Goal: Task Accomplishment & Management: Manage account settings

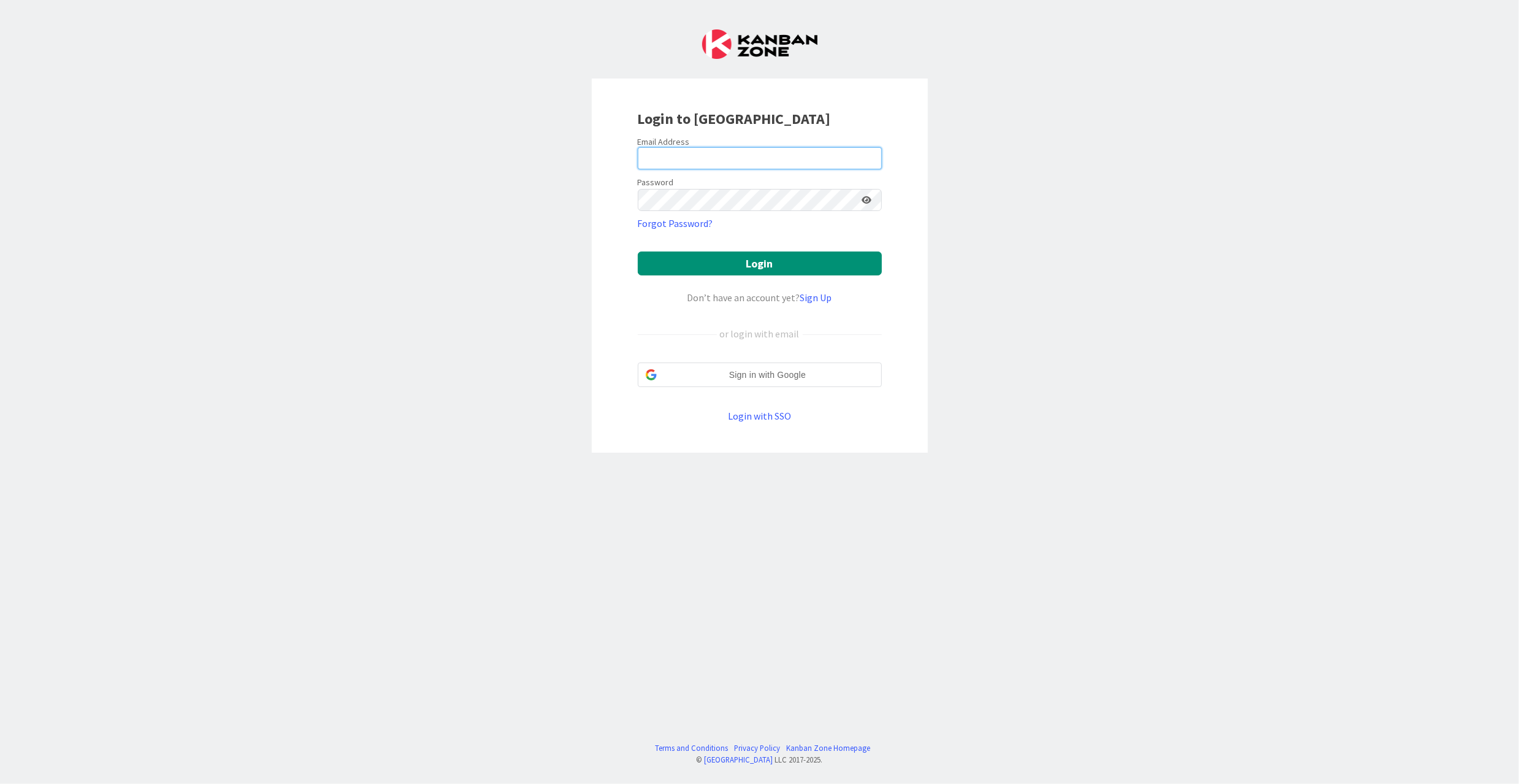
type input "[EMAIL_ADDRESS][DOMAIN_NAME]"
click at [695, 270] on button "Login" at bounding box center [760, 263] width 244 height 24
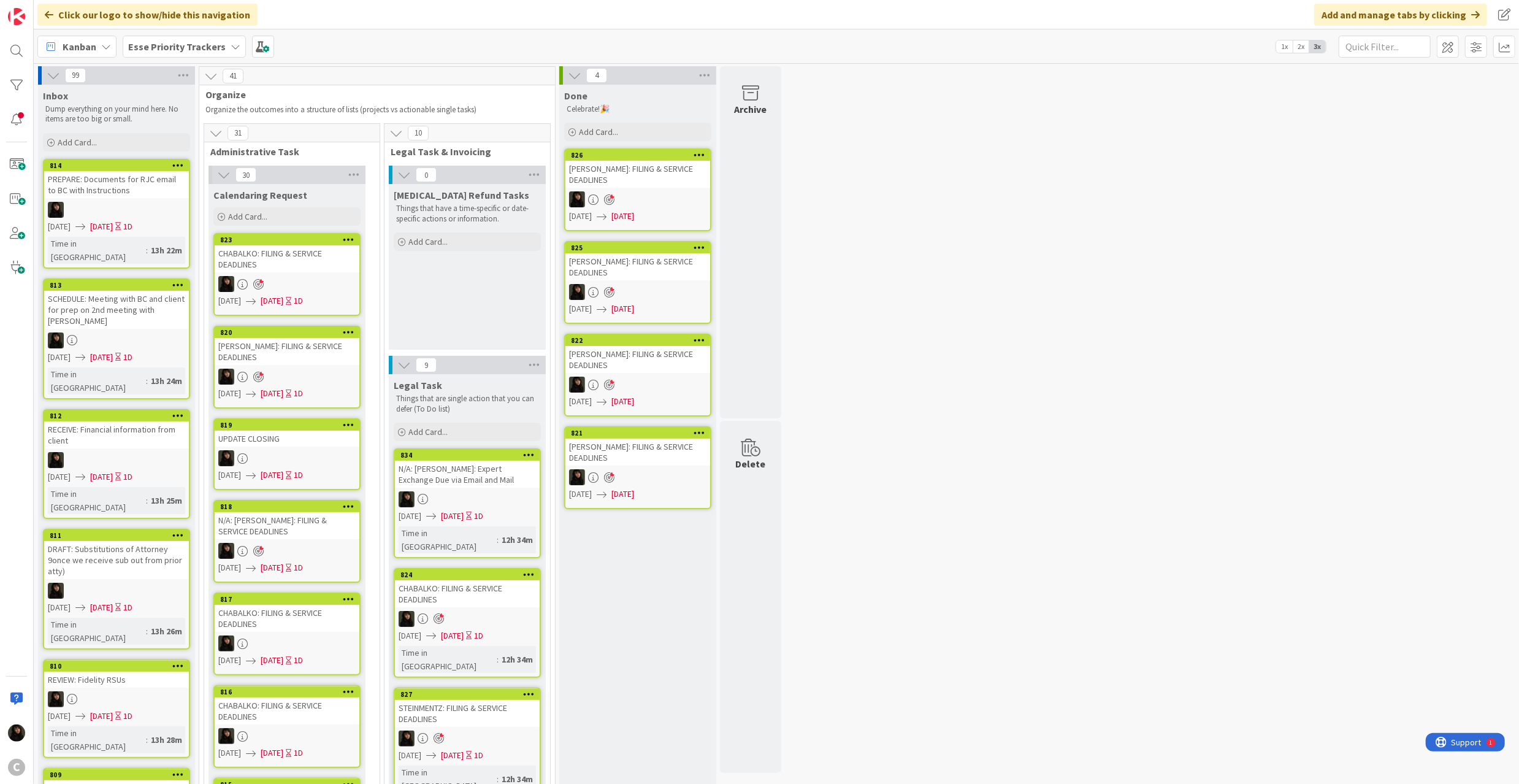
click at [211, 50] on b "Esse Priority Trackers" at bounding box center [176, 46] width 97 height 12
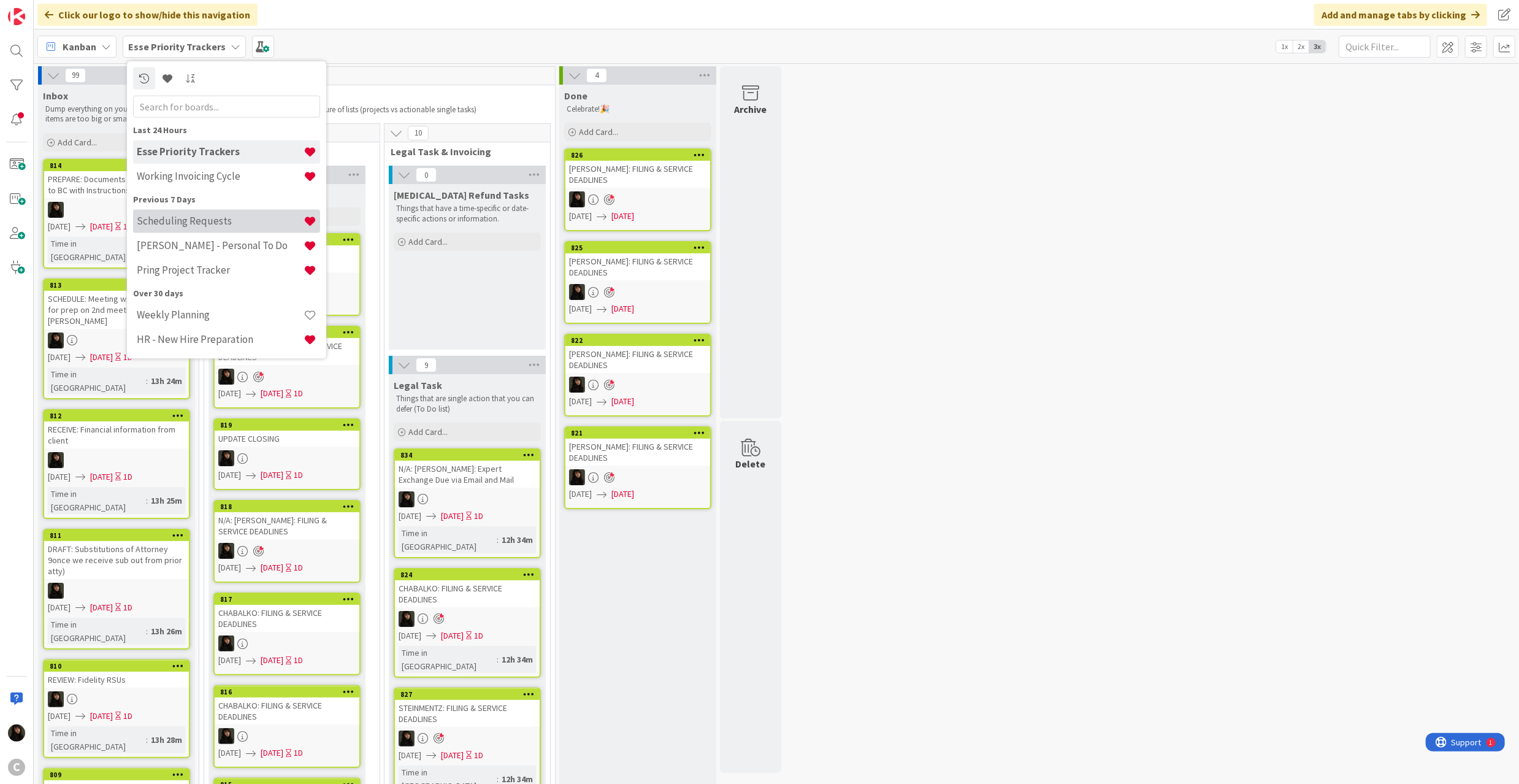
click at [197, 225] on h4 "Scheduling Requests" at bounding box center [219, 220] width 166 height 12
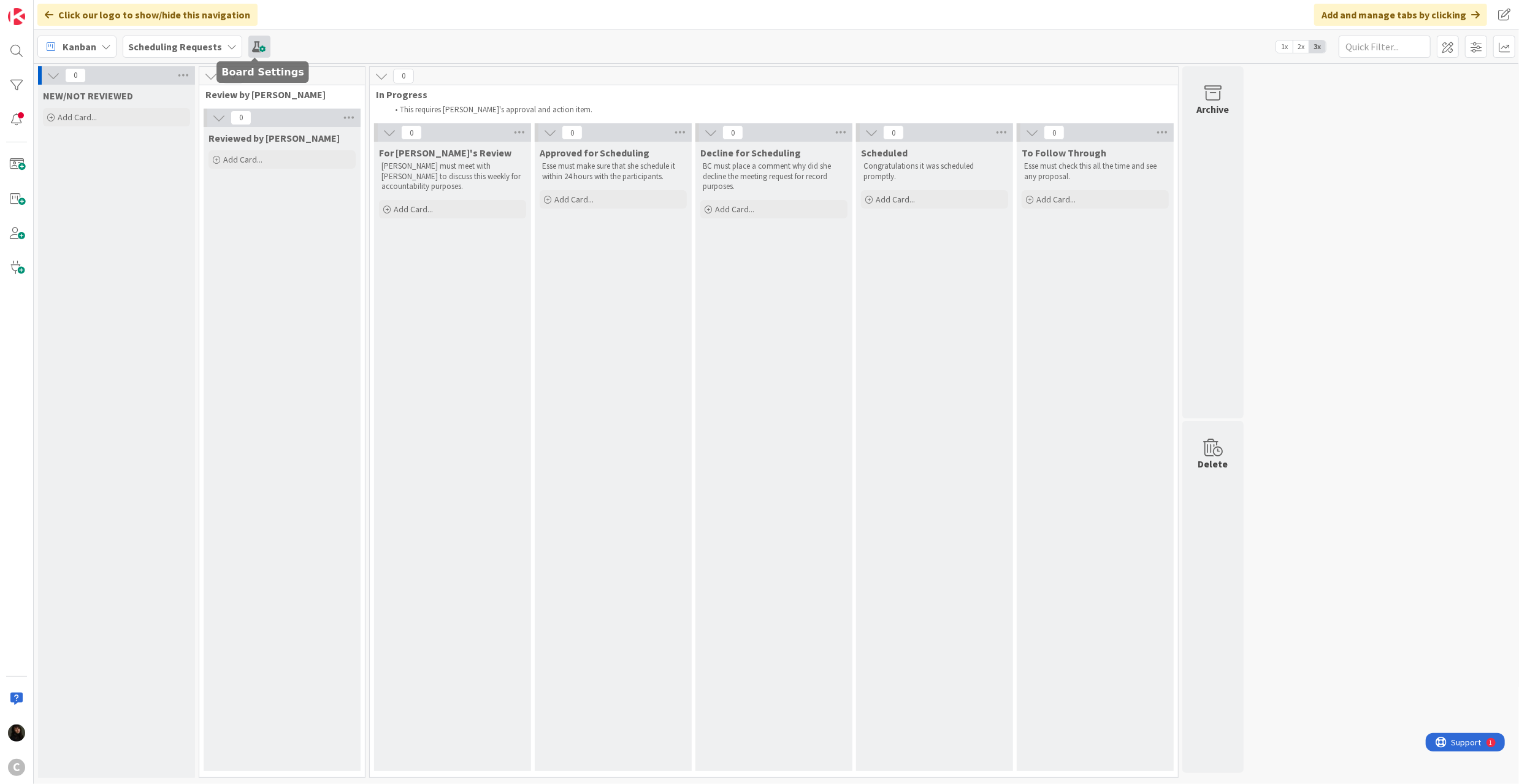
click at [257, 48] on span at bounding box center [259, 46] width 22 height 22
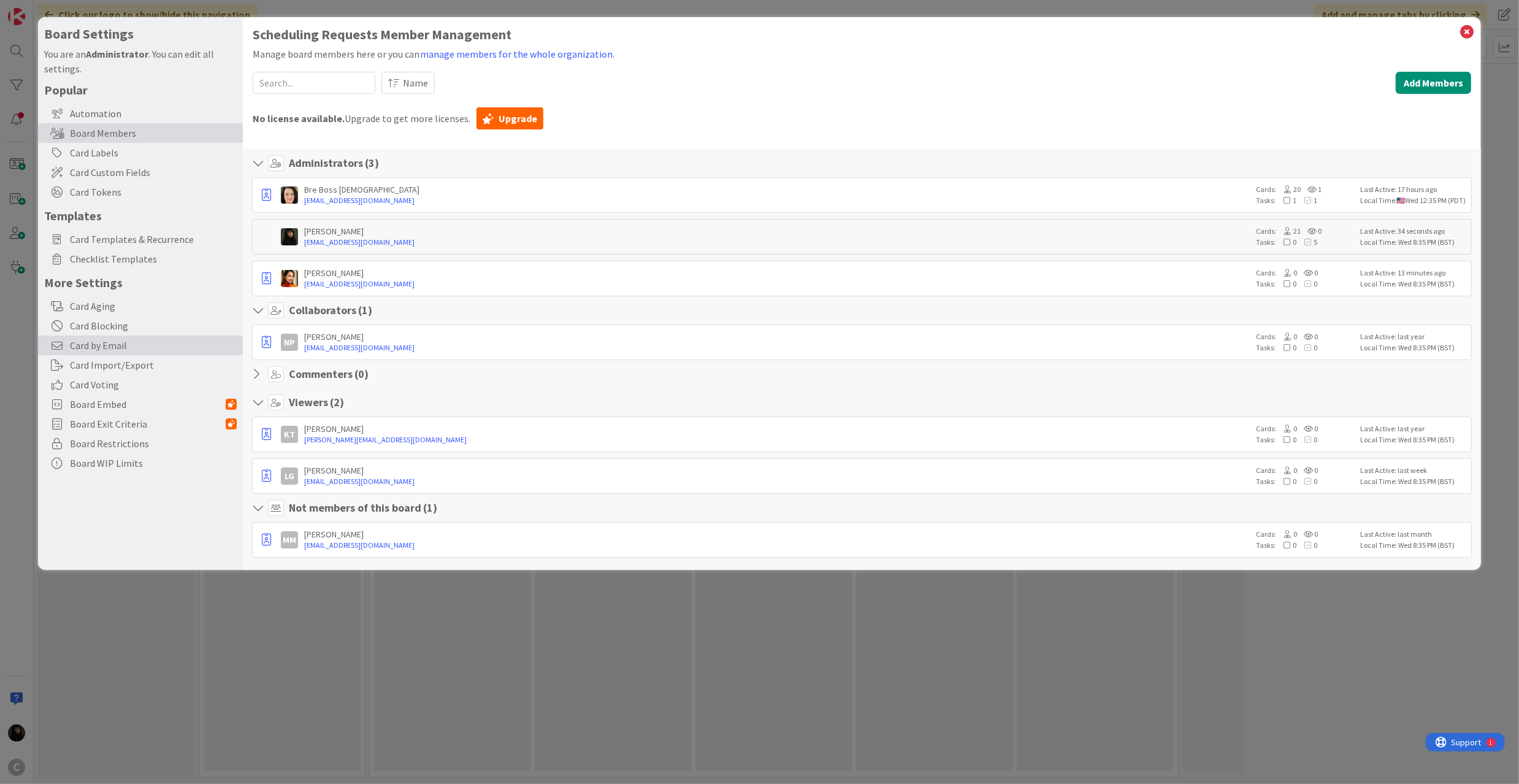
click at [101, 346] on span "Card by Email" at bounding box center [153, 346] width 166 height 15
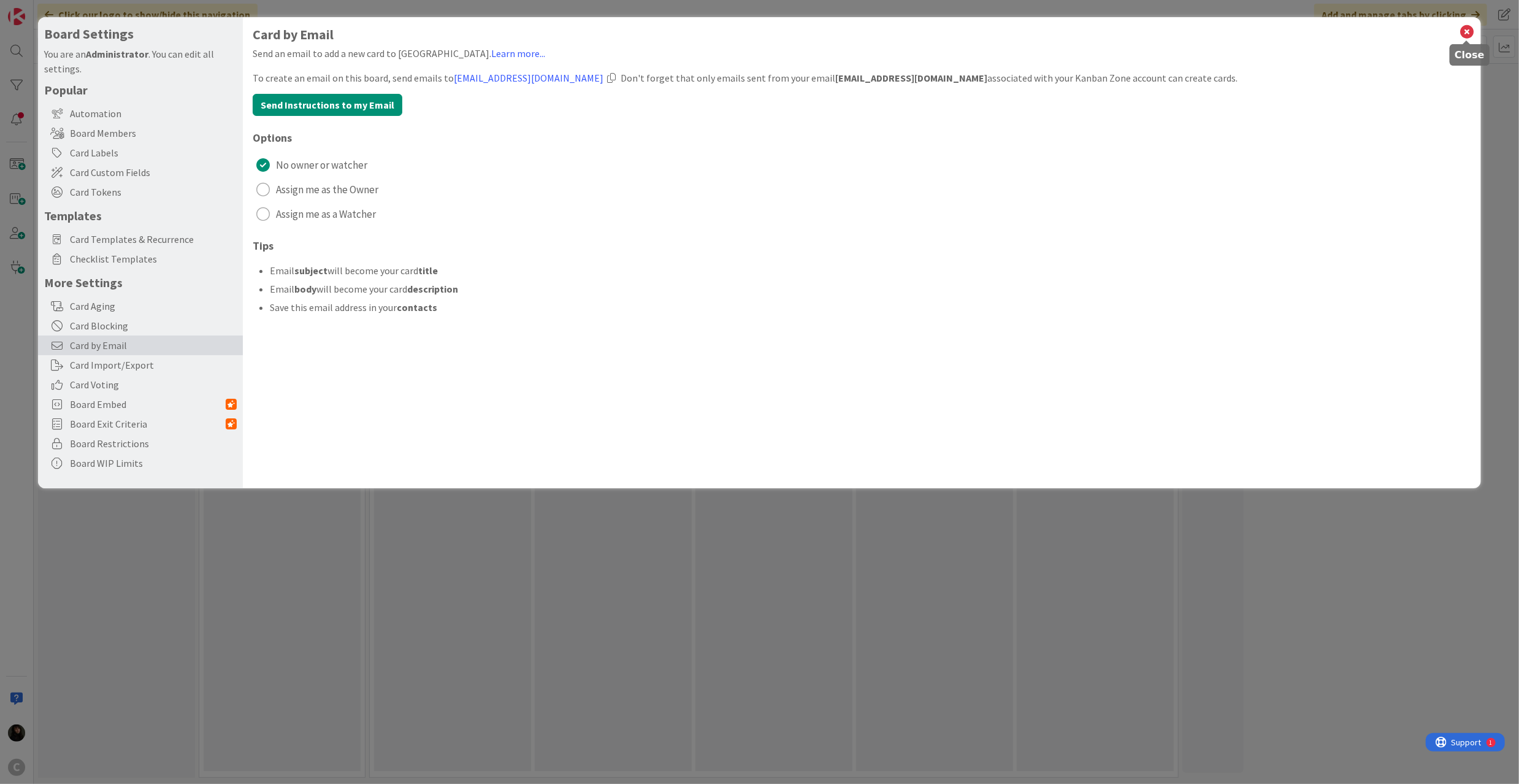
click at [1464, 30] on icon at bounding box center [1467, 32] width 16 height 17
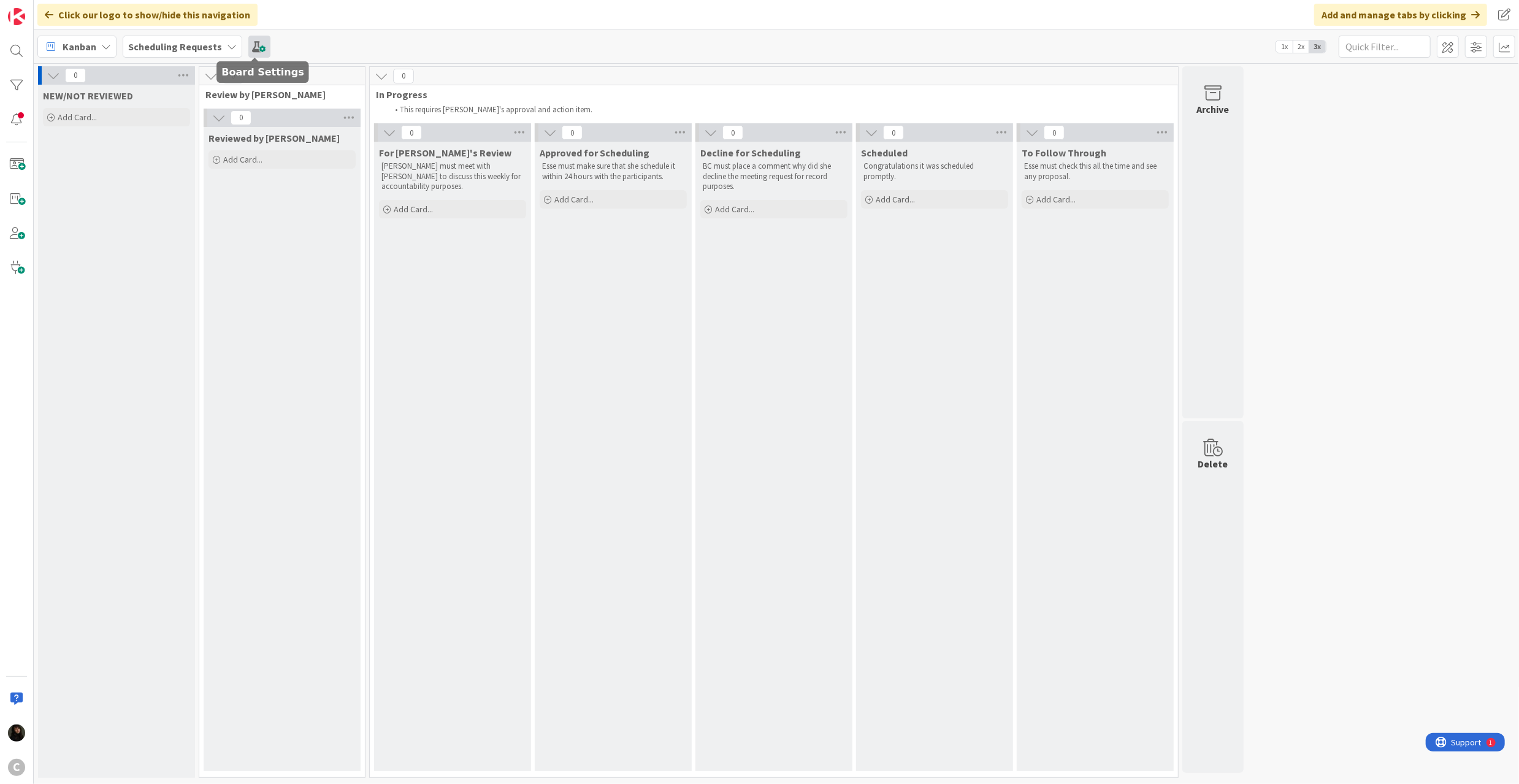
click at [257, 49] on span at bounding box center [259, 46] width 22 height 22
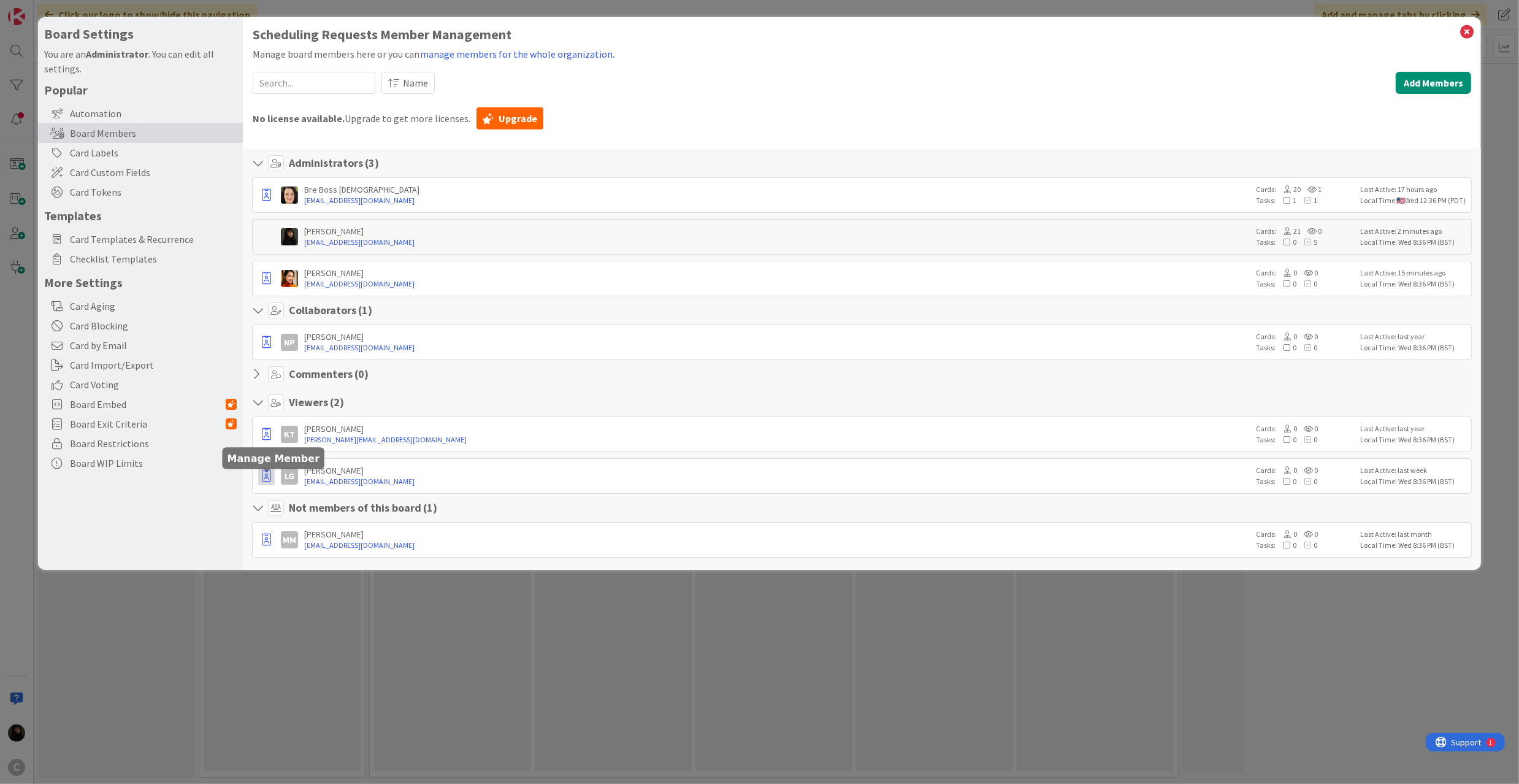
click at [265, 482] on icon "button" at bounding box center [267, 475] width 9 height 12
click at [305, 528] on p "Promote to Collaborator" at bounding box center [327, 522] width 86 height 8
click at [1464, 42] on h1 "Scheduling Requests Member Management" at bounding box center [862, 35] width 1219 height 15
click at [1475, 30] on div "Scheduling Requests Member Management Manage board members here or you can mana…" at bounding box center [861, 294] width 1238 height 553
click at [1464, 37] on icon at bounding box center [1467, 32] width 16 height 17
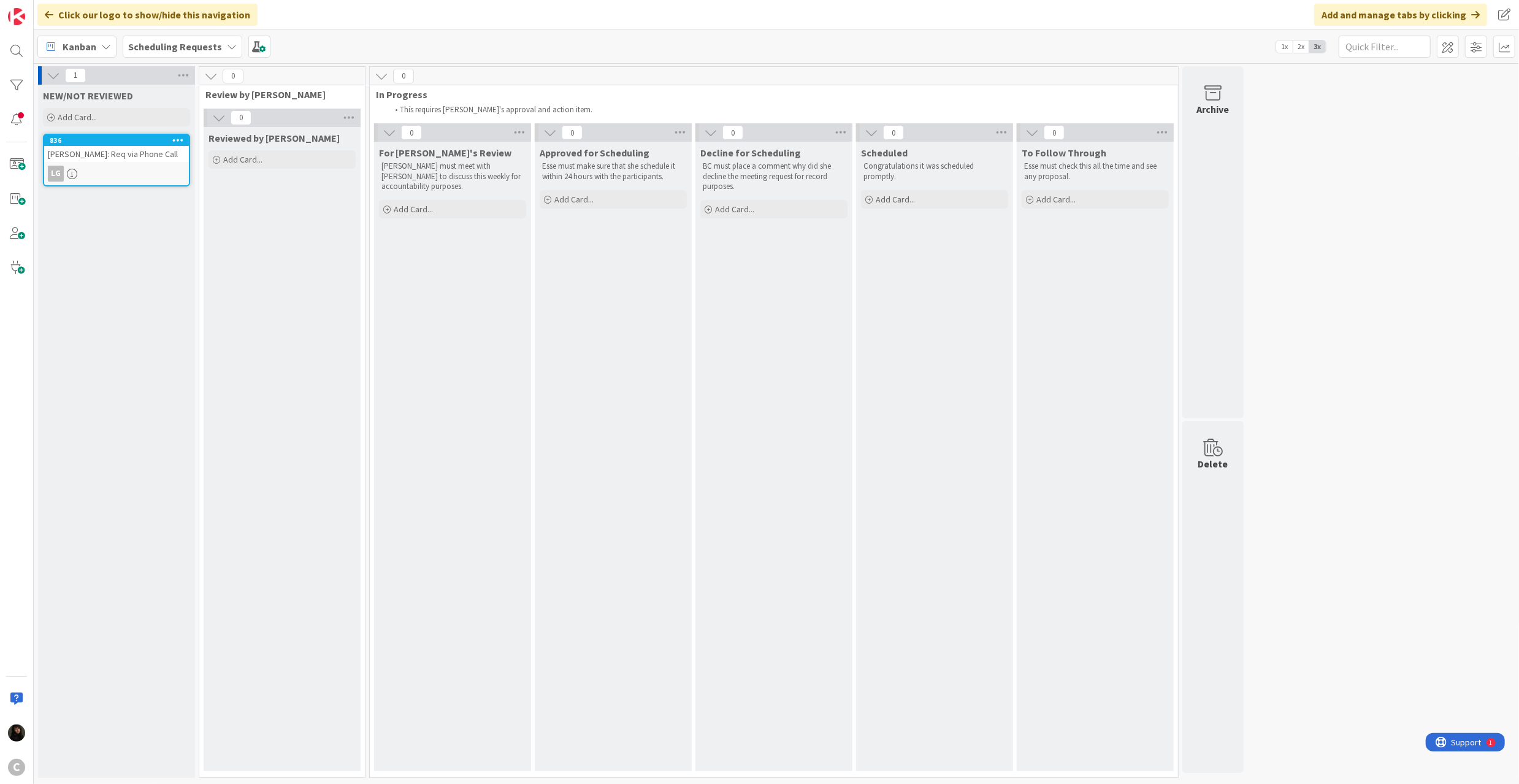
click at [111, 169] on div "LG" at bounding box center [116, 174] width 145 height 16
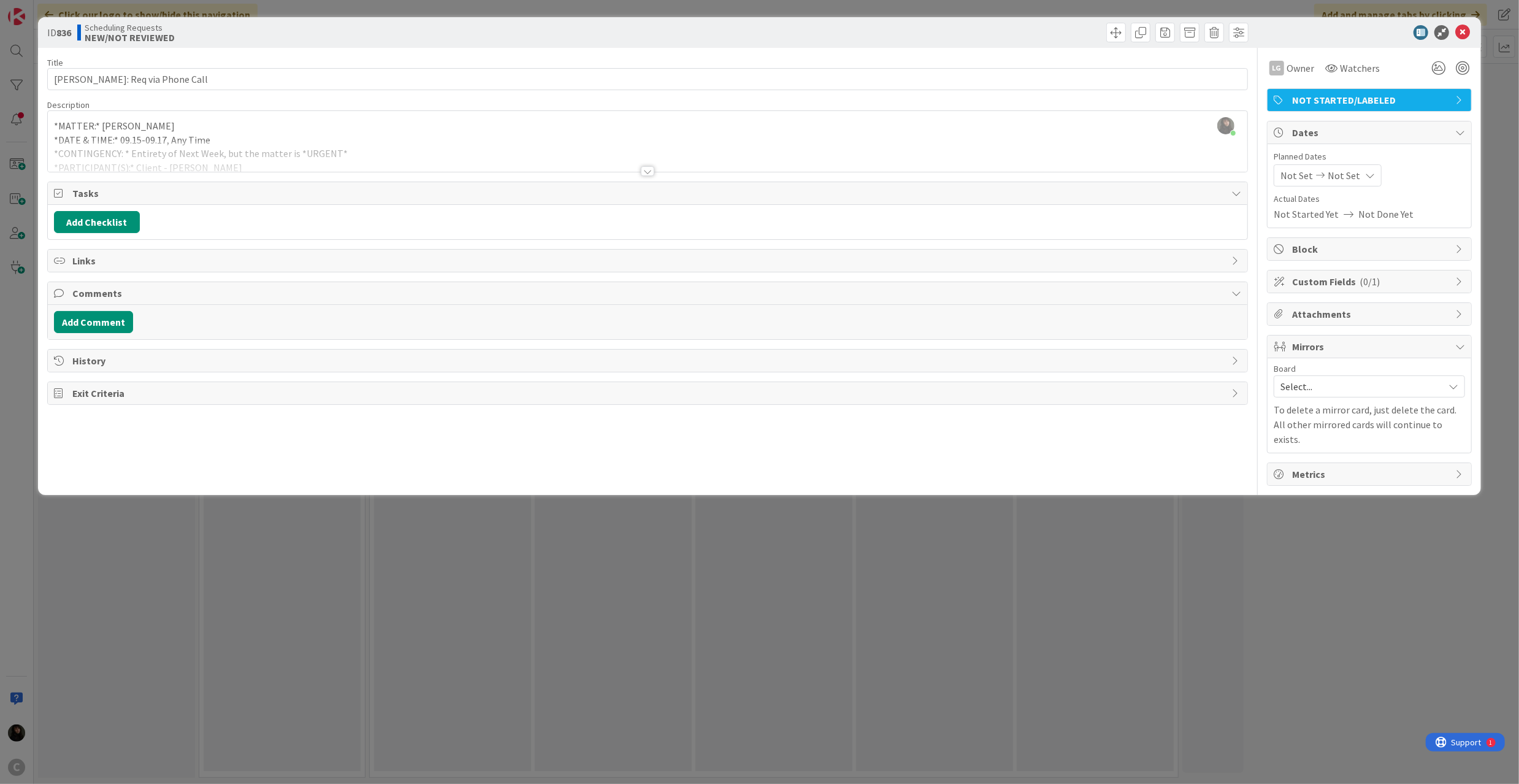
click at [316, 129] on div "Esse Soriano just joined *MATTER:* TORRES *DATE & TIME:* 09.15-09.17, Any Time …" at bounding box center [648, 141] width 1200 height 61
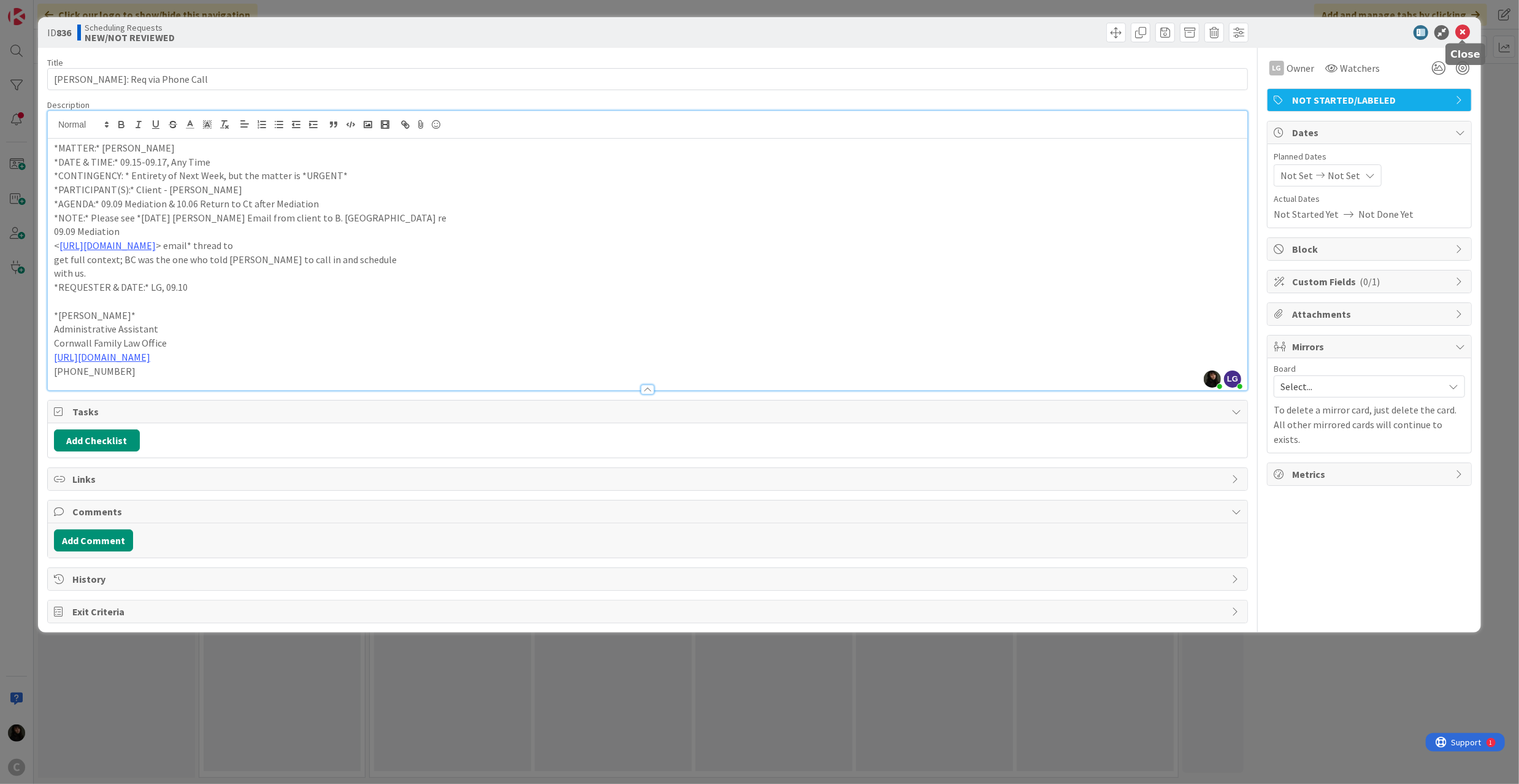
click at [1464, 35] on icon at bounding box center [1463, 33] width 15 height 15
